Goal: Transaction & Acquisition: Purchase product/service

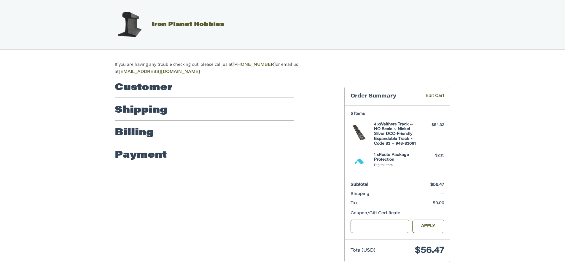
scroll to position [2, 0]
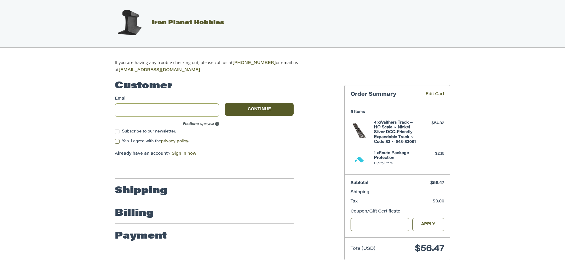
type input "**********"
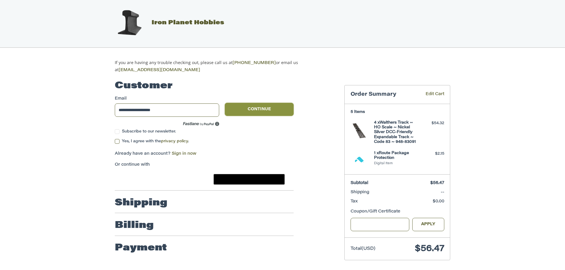
click at [262, 104] on button "Continue" at bounding box center [259, 109] width 69 height 13
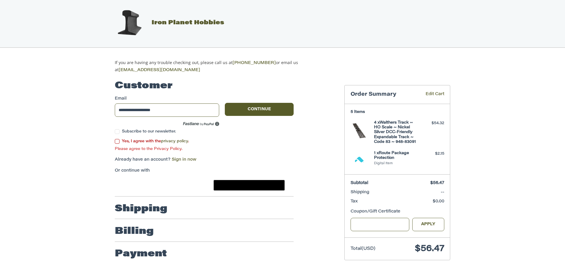
click at [118, 139] on label "Yes, I agree with the privacy policy ." at bounding box center [204, 141] width 179 height 5
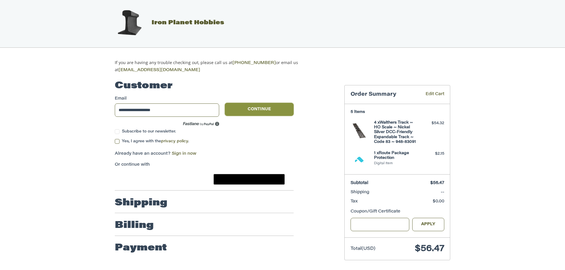
click at [258, 107] on button "Continue" at bounding box center [259, 109] width 69 height 13
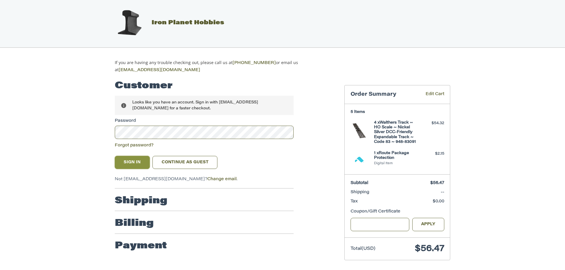
click at [142, 159] on button "Sign In" at bounding box center [132, 162] width 35 height 13
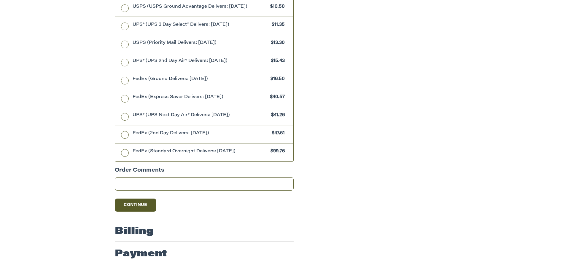
scroll to position [276, 0]
click at [142, 201] on button "Continue" at bounding box center [136, 205] width 42 height 13
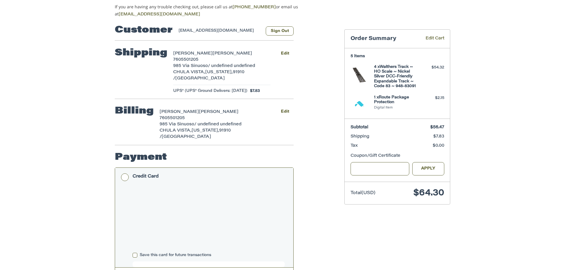
scroll to position [94, 0]
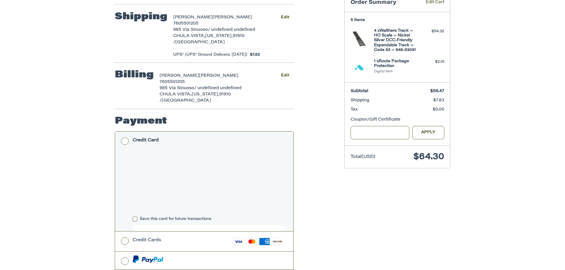
click at [427, 199] on div "Customer [EMAIL_ADDRESS][DOMAIN_NAME] Sign Out Shipping [PERSON_NAME] 760550120…" at bounding box center [283, 168] width 356 height 373
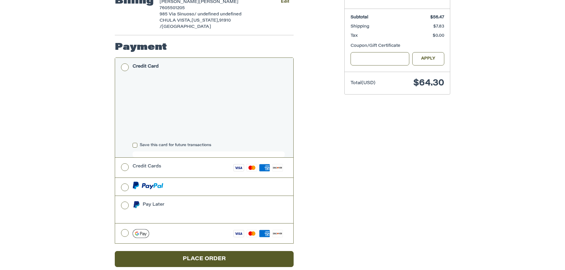
scroll to position [171, 0]
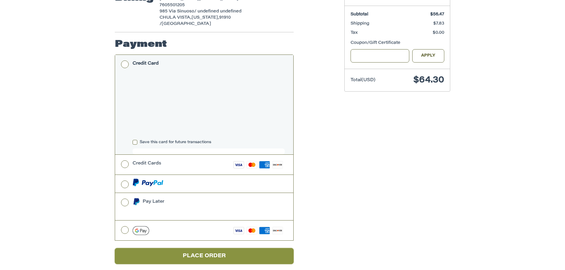
click at [255, 248] on button "Place Order" at bounding box center [204, 256] width 179 height 16
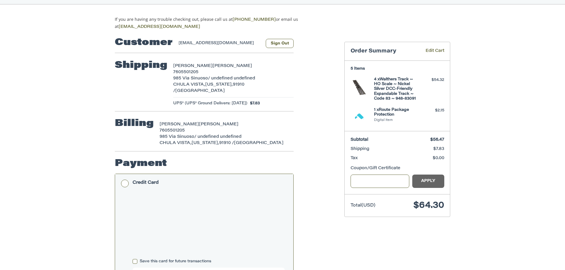
scroll to position [16, 0]
